Goal: Task Accomplishment & Management: Manage account settings

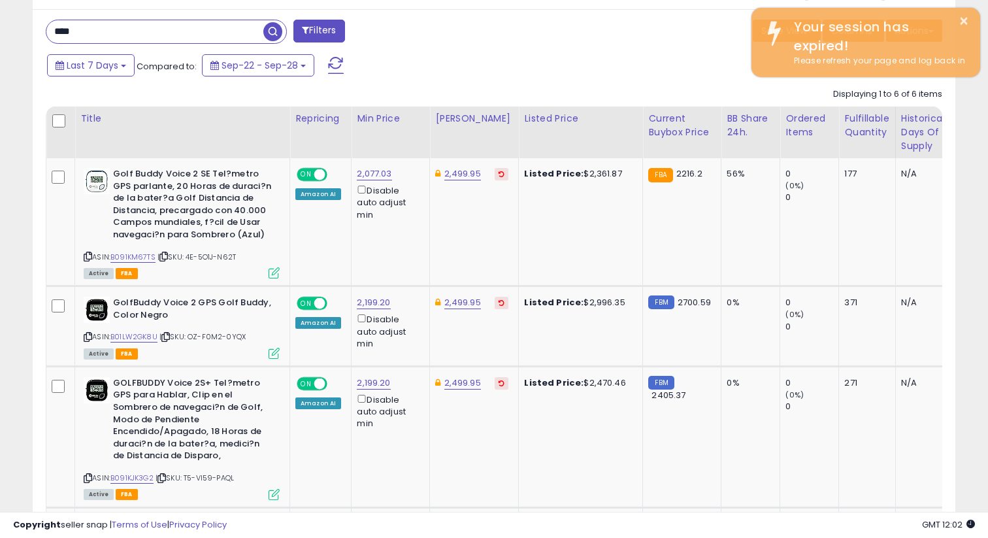
scroll to position [268, 534]
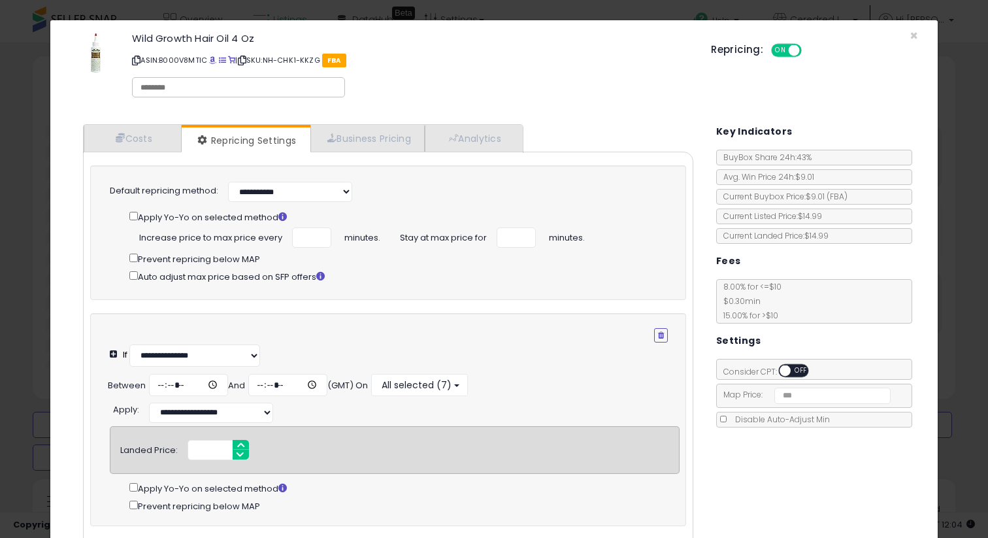
select select "**********"
click at [301, 236] on input "number" at bounding box center [311, 237] width 39 height 20
type input "*"
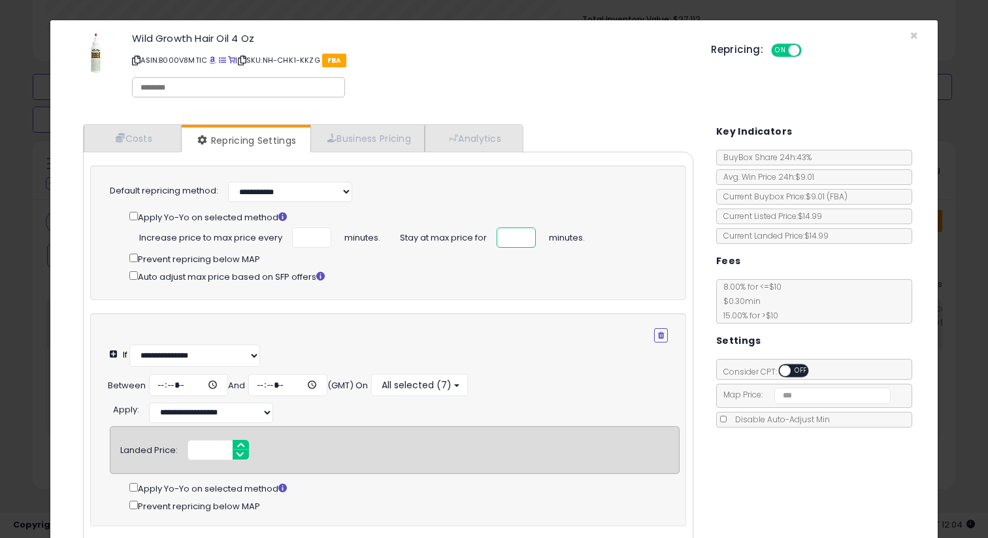
click at [512, 239] on input "number" at bounding box center [516, 237] width 39 height 20
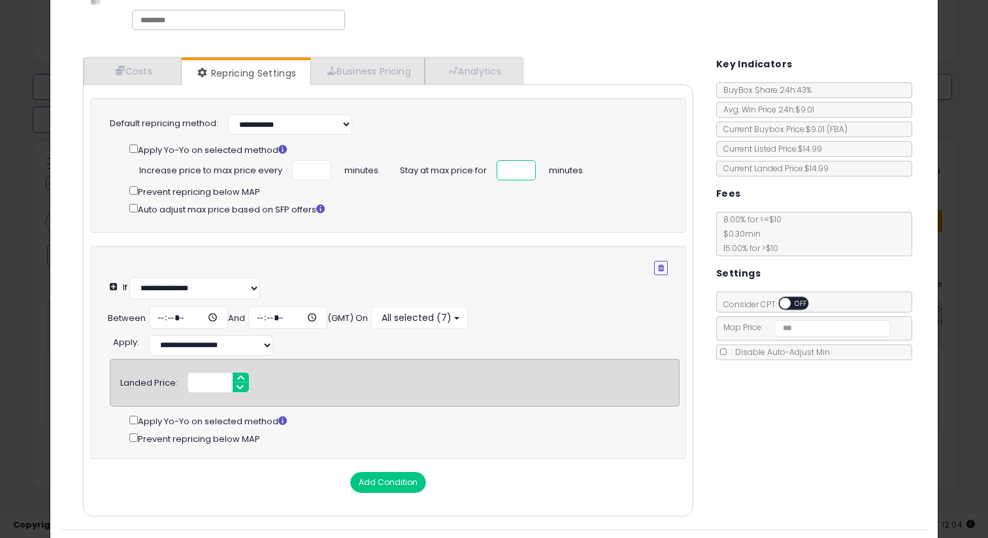
scroll to position [98, 0]
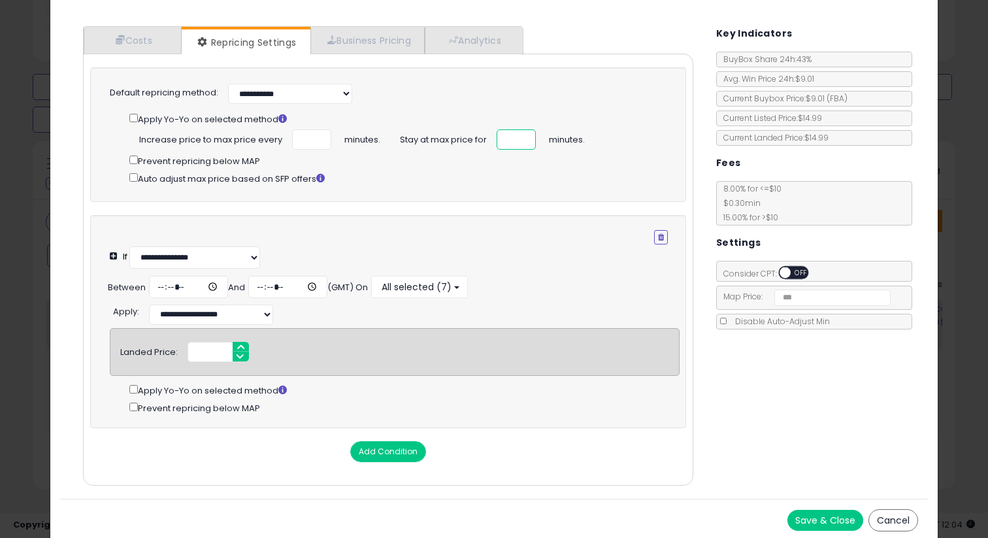
type input "**"
click at [835, 519] on button "Save & Close" at bounding box center [826, 520] width 76 height 21
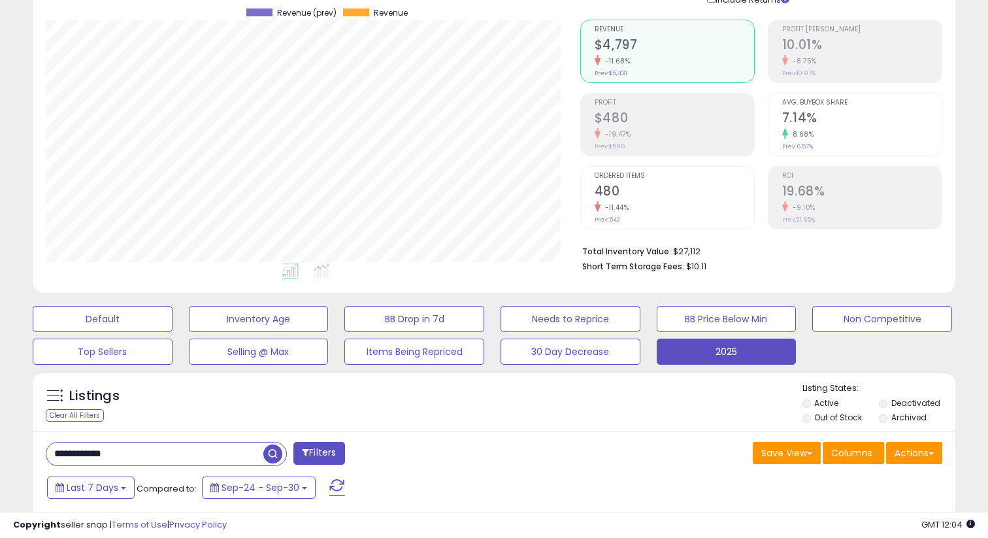
scroll to position [0, 0]
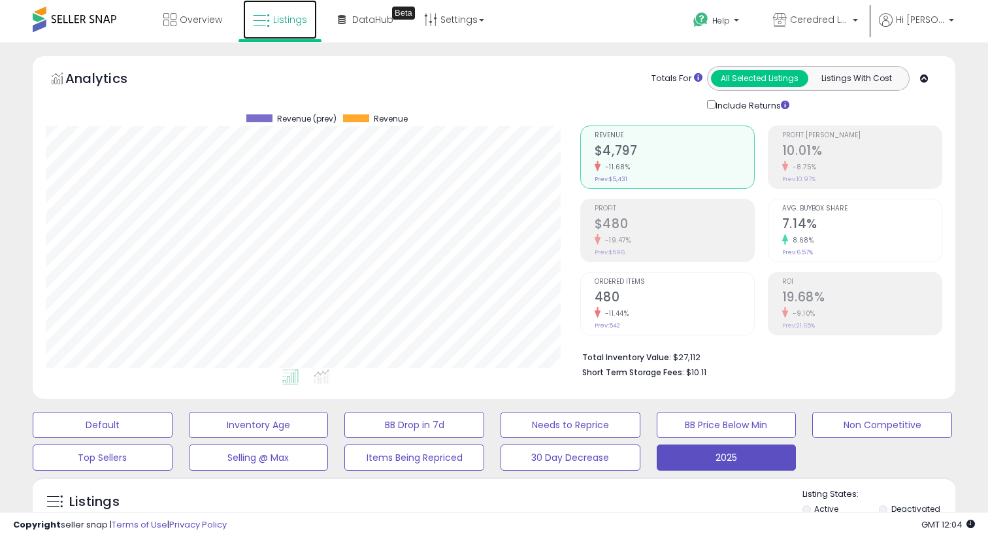
click at [292, 22] on span "Listings" at bounding box center [290, 19] width 34 height 13
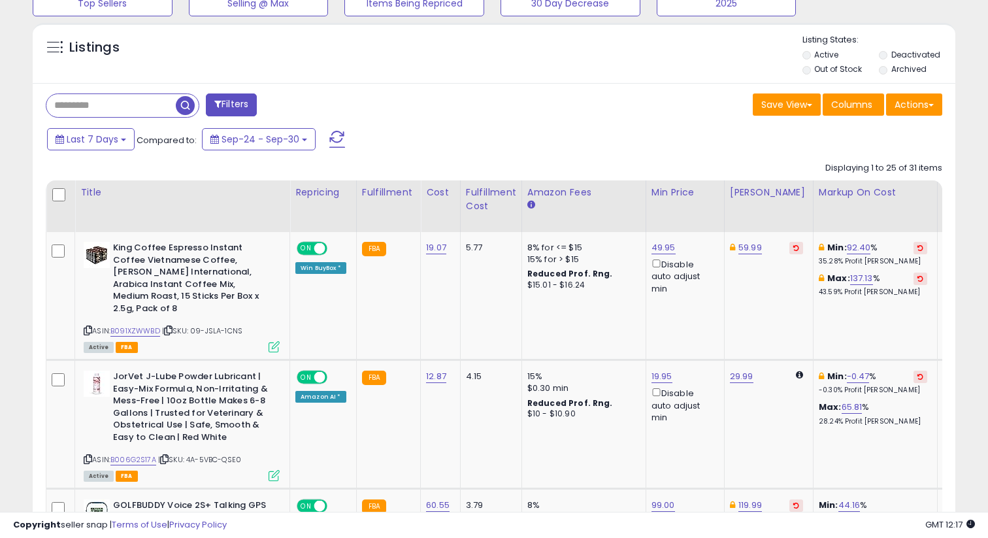
scroll to position [458, 0]
